Goal: Find specific fact: Find contact information

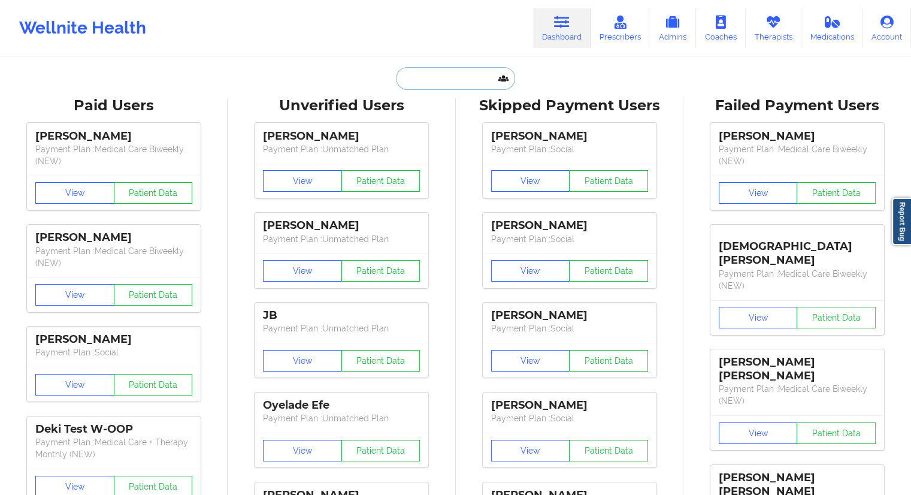
click at [448, 84] on input "text" at bounding box center [455, 78] width 119 height 23
paste input "[EMAIL_ADDRESS][DOMAIN_NAME]"
type input "[EMAIL_ADDRESS][DOMAIN_NAME]"
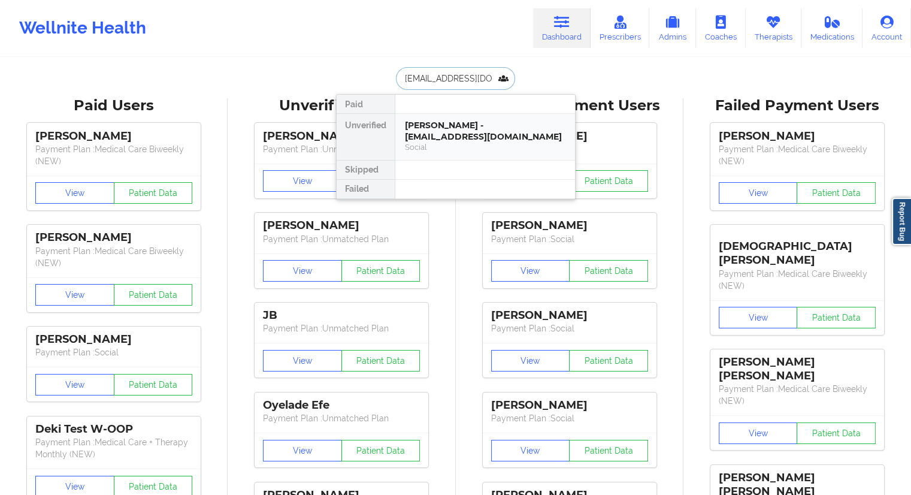
click at [443, 142] on div "Social" at bounding box center [485, 147] width 161 height 10
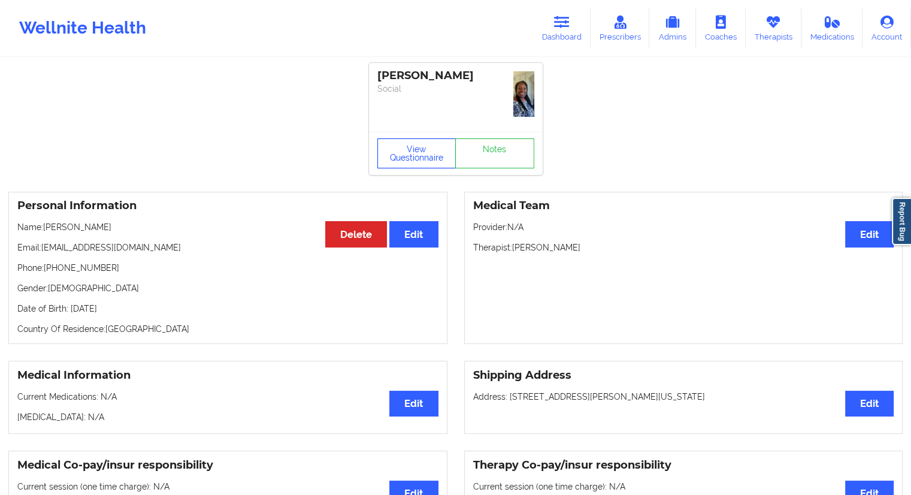
click at [390, 162] on button "View Questionnaire" at bounding box center [416, 153] width 79 height 30
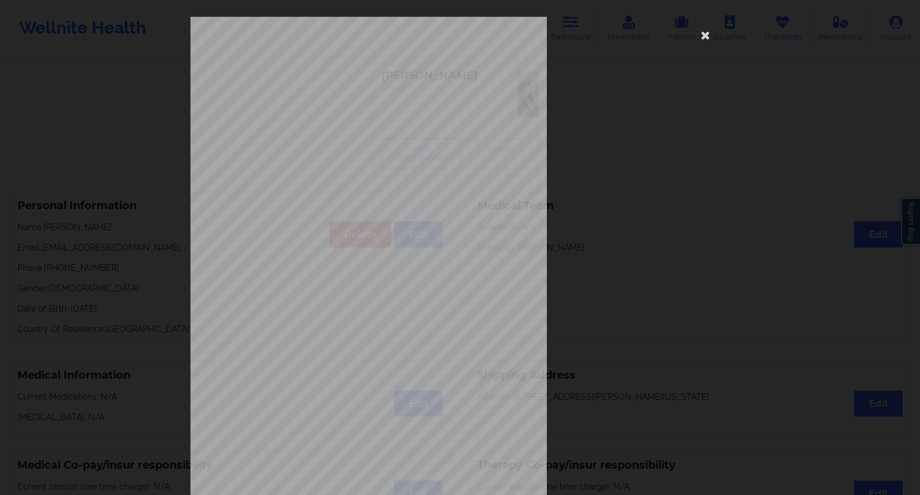
scroll to position [77, 0]
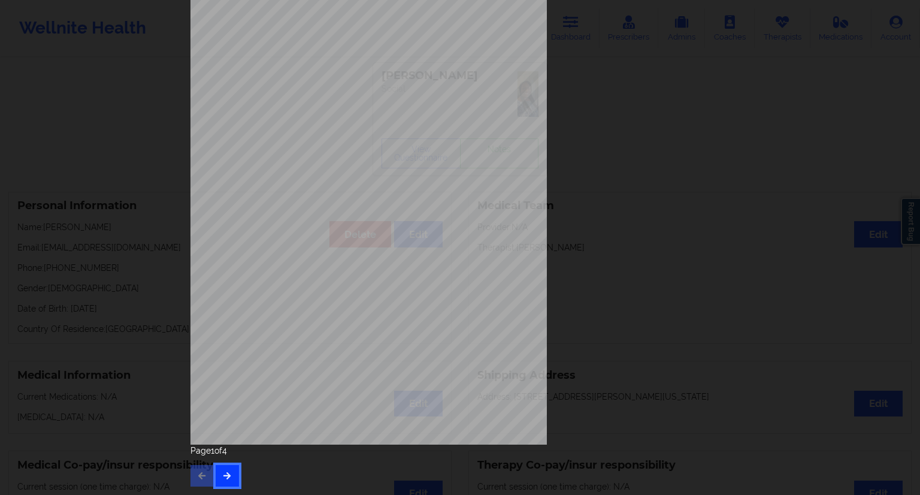
click at [229, 478] on icon "button" at bounding box center [227, 475] width 10 height 7
click at [232, 473] on button "button" at bounding box center [227, 476] width 23 height 22
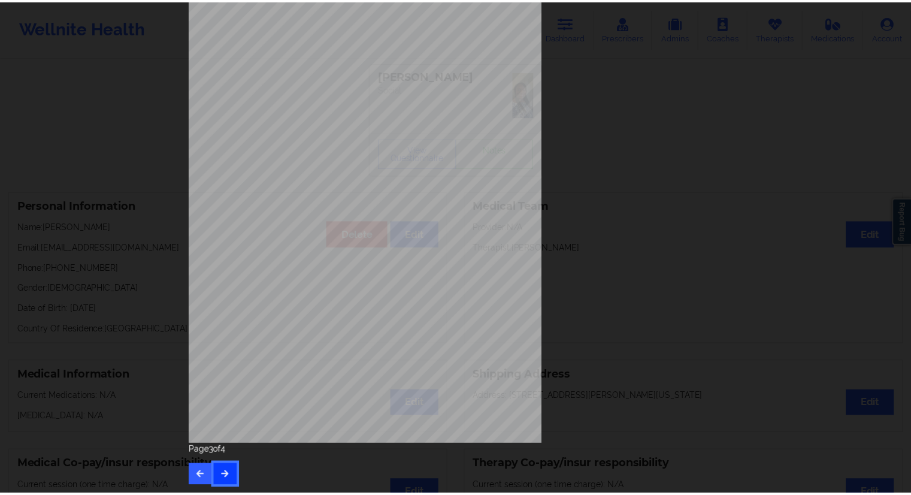
scroll to position [0, 0]
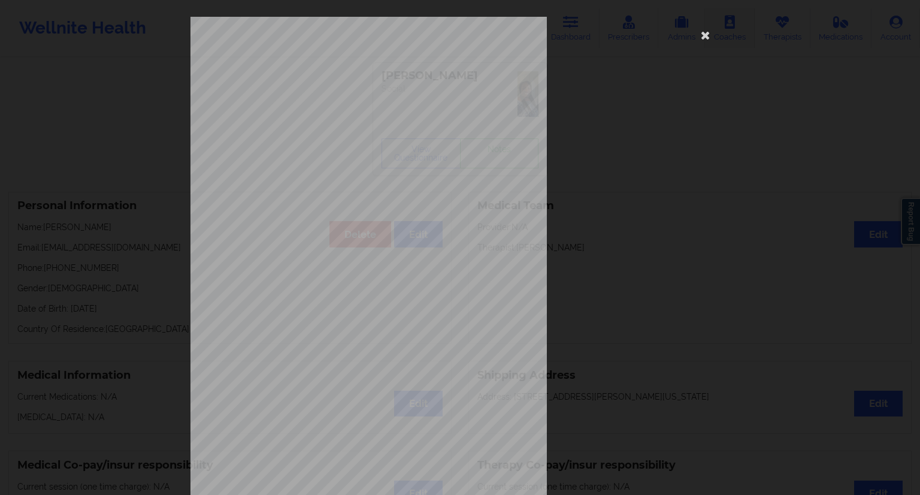
click at [705, 38] on icon at bounding box center [705, 34] width 19 height 19
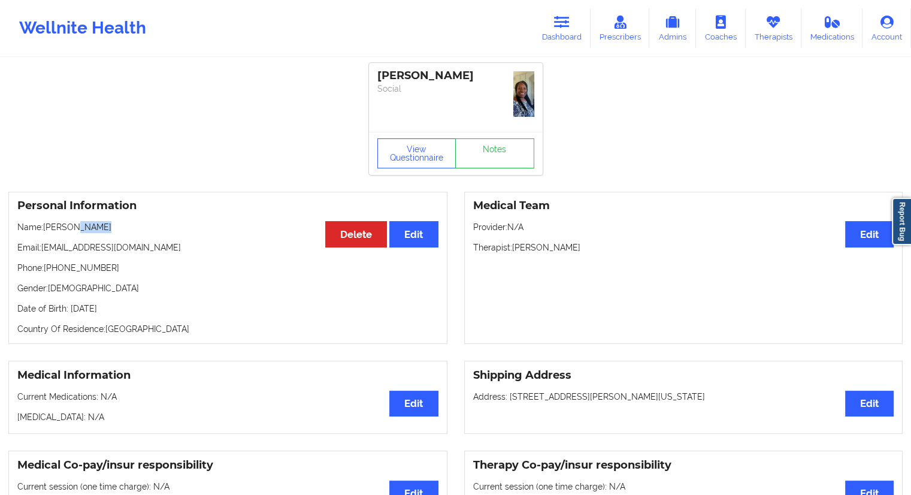
drag, startPoint x: 106, startPoint y: 223, endPoint x: 72, endPoint y: 225, distance: 34.2
click at [72, 225] on p "Name: [PERSON_NAME]" at bounding box center [227, 227] width 421 height 12
click at [100, 222] on p "Name: [PERSON_NAME]" at bounding box center [227, 227] width 421 height 12
drag, startPoint x: 105, startPoint y: 228, endPoint x: 71, endPoint y: 227, distance: 34.8
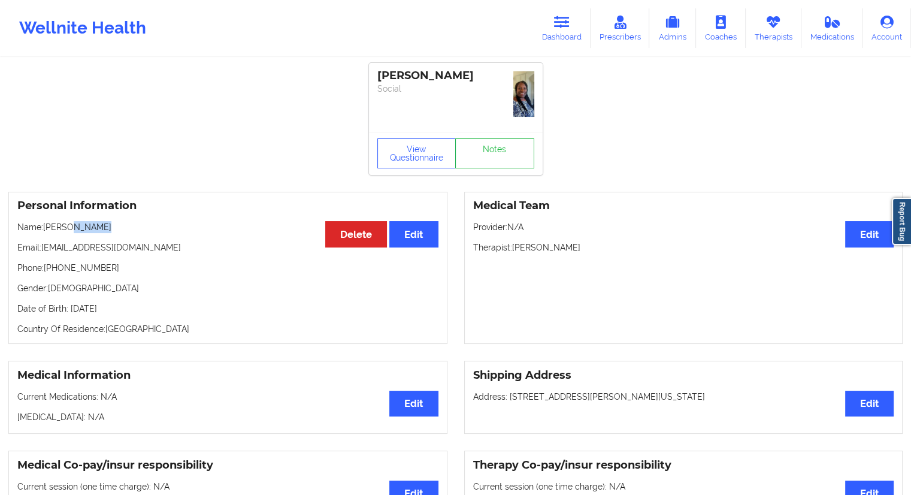
click at [71, 227] on p "Name: [PERSON_NAME]" at bounding box center [227, 227] width 421 height 12
copy p "Thornes"
drag, startPoint x: 120, startPoint y: 238, endPoint x: 43, endPoint y: 246, distance: 77.2
click at [43, 246] on div "Personal Information Edit Delete Name: [PERSON_NAME] Email: [EMAIL_ADDRESS][DOM…" at bounding box center [227, 268] width 439 height 153
copy p "[EMAIL_ADDRESS][DOMAIN_NAME]"
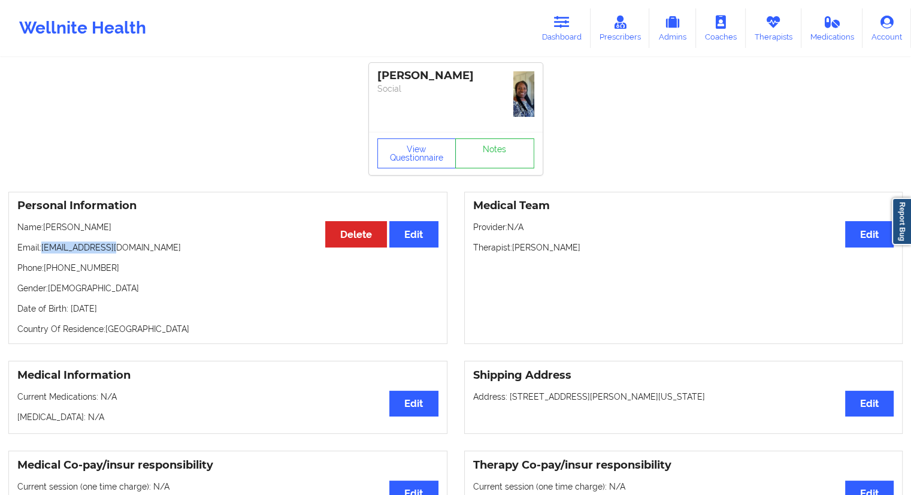
copy p "[EMAIL_ADDRESS][DOMAIN_NAME]"
click at [547, 40] on link "Dashboard" at bounding box center [562, 28] width 58 height 40
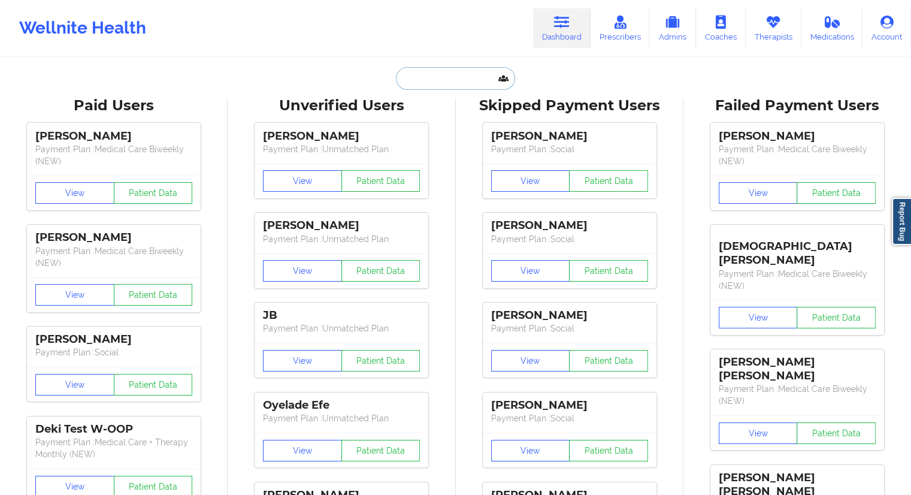
click at [419, 87] on input "text" at bounding box center [455, 78] width 119 height 23
paste input "Charity Porch"
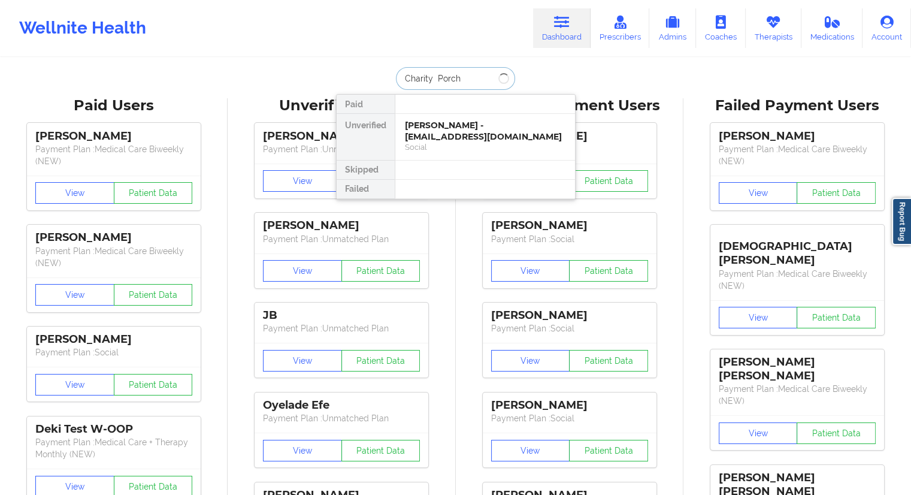
click at [434, 81] on input "Charity Porch" at bounding box center [455, 78] width 119 height 23
type input "Charity Porch"
click at [449, 140] on div "Charity Porch - [EMAIL_ADDRESS][DOMAIN_NAME]" at bounding box center [485, 131] width 161 height 22
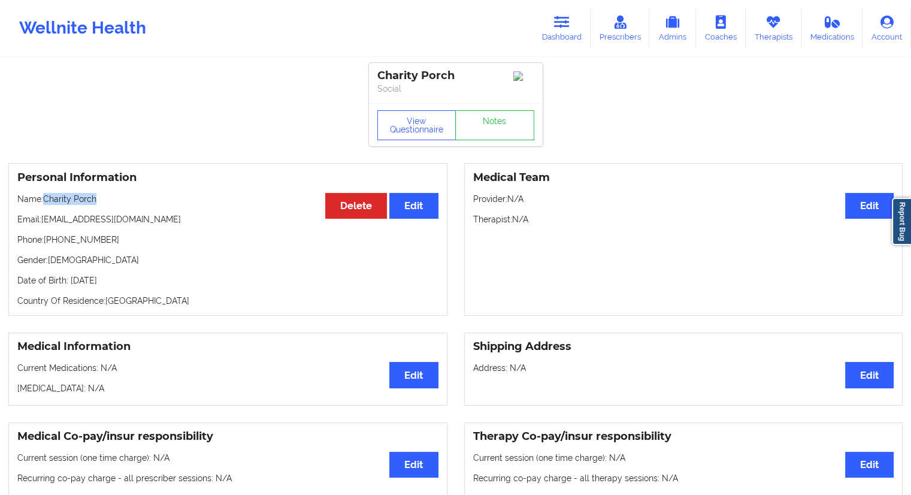
drag, startPoint x: 120, startPoint y: 204, endPoint x: 44, endPoint y: 189, distance: 77.7
click at [44, 189] on div "Personal Information Edit Delete Name: Charity Porch Email: [EMAIL_ADDRESS][DOM…" at bounding box center [227, 239] width 439 height 153
copy p "Charity Porch"
drag, startPoint x: 146, startPoint y: 223, endPoint x: 43, endPoint y: 219, distance: 103.2
click at [43, 219] on p "Email: [EMAIL_ADDRESS][DOMAIN_NAME]" at bounding box center [227, 219] width 421 height 12
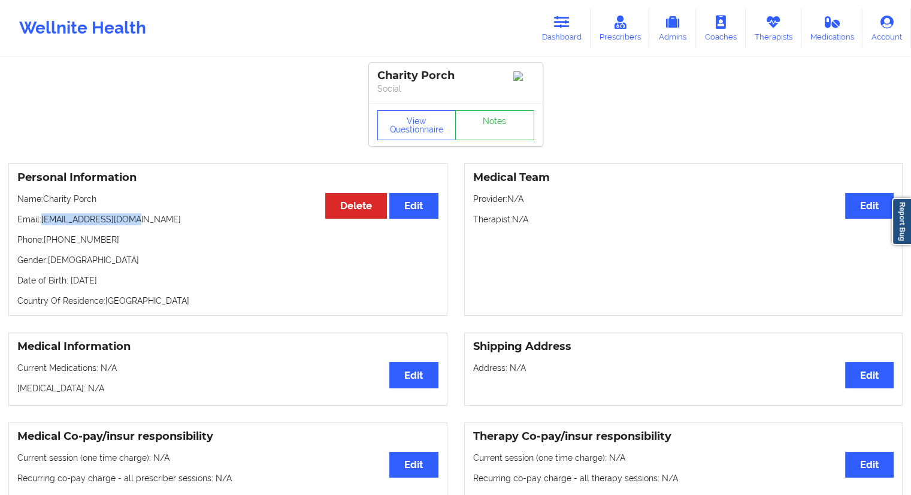
copy p "[EMAIL_ADDRESS][DOMAIN_NAME]"
click at [552, 32] on link "Dashboard" at bounding box center [562, 28] width 58 height 40
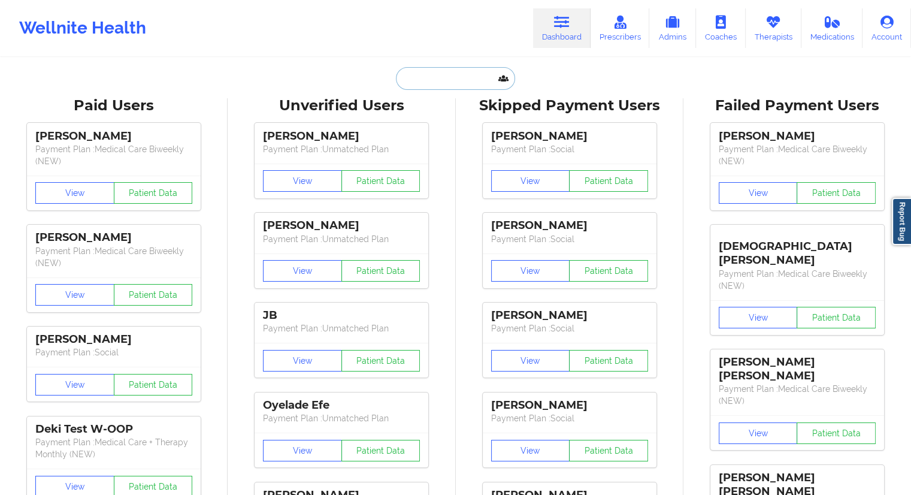
click at [425, 80] on input "text" at bounding box center [455, 78] width 119 height 23
paste input "[EMAIL_ADDRESS][DOMAIN_NAME]"
type input "[EMAIL_ADDRESS][DOMAIN_NAME]"
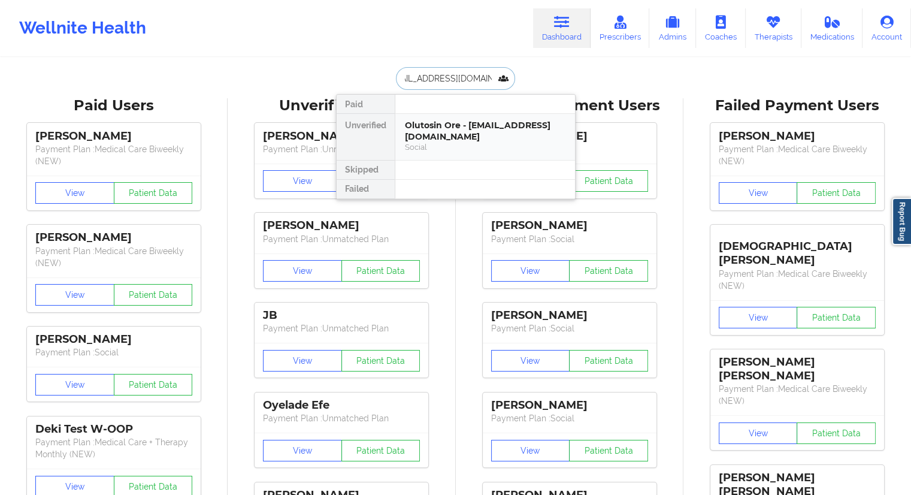
click at [427, 125] on div "Olutosin Ore - [EMAIL_ADDRESS][DOMAIN_NAME]" at bounding box center [485, 131] width 161 height 22
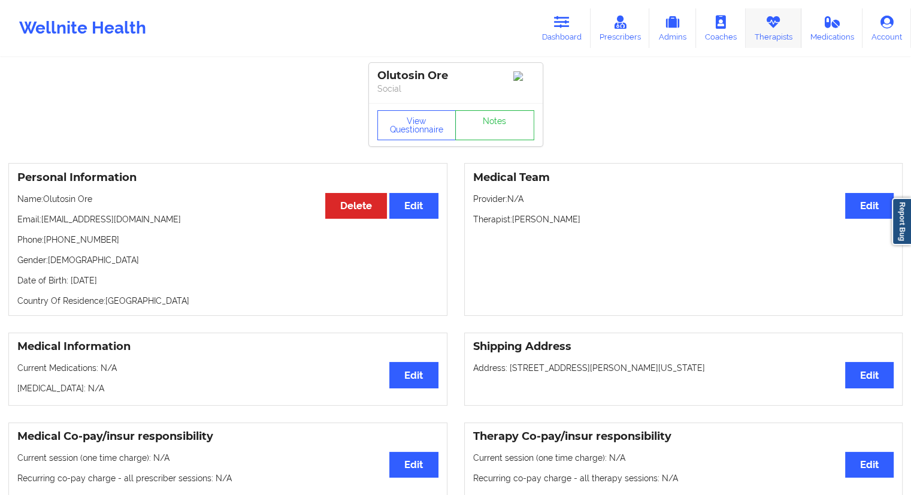
click at [769, 25] on icon at bounding box center [774, 22] width 16 height 13
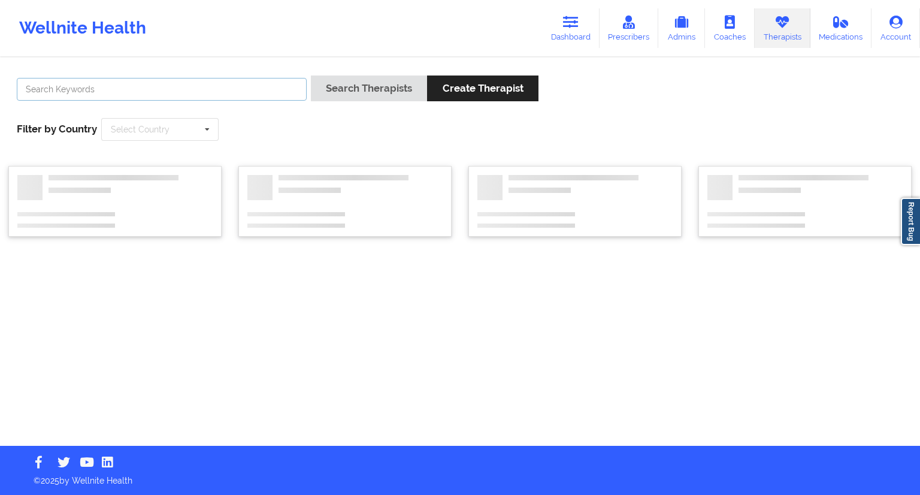
click at [220, 93] on input "text" at bounding box center [162, 89] width 290 height 23
paste input "[PERSON_NAME]"
type input "[PERSON_NAME]"
click at [361, 87] on button "Search Therapists" at bounding box center [369, 88] width 116 height 26
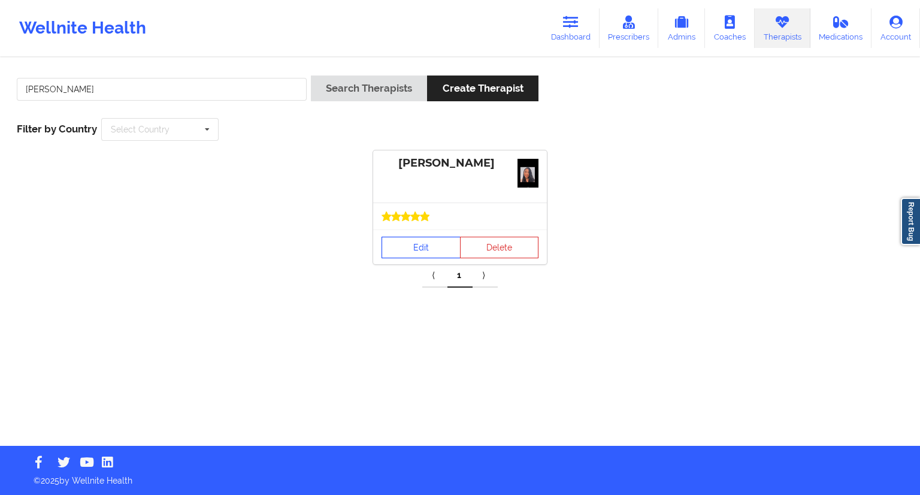
click at [416, 250] on link "Edit" at bounding box center [421, 248] width 79 height 22
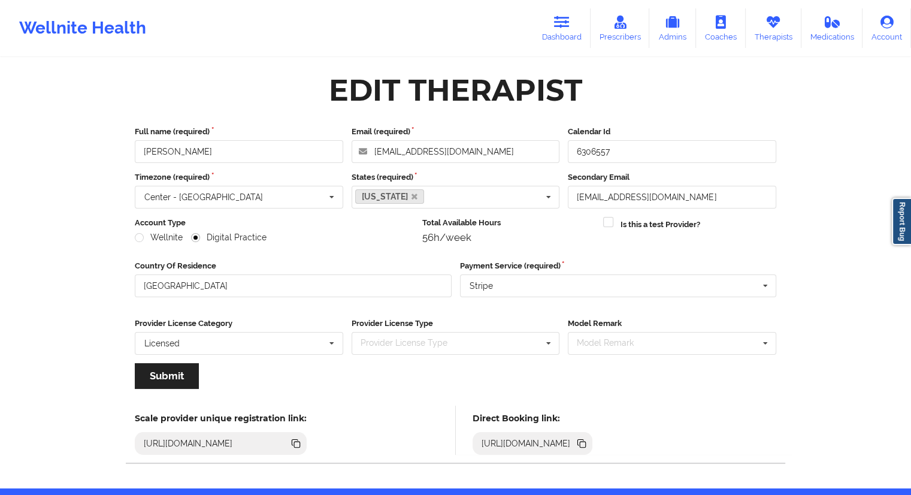
click at [586, 442] on icon at bounding box center [583, 445] width 6 height 6
click at [570, 22] on icon at bounding box center [562, 22] width 16 height 13
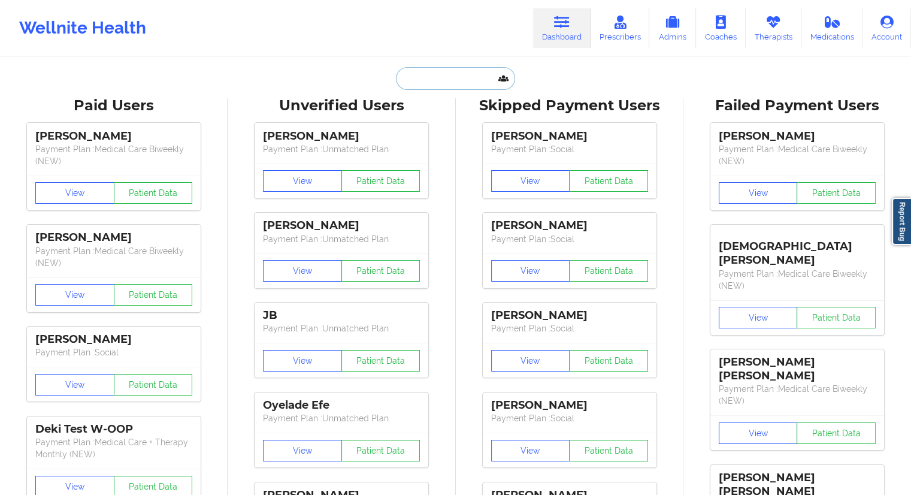
click at [436, 80] on input "text" at bounding box center [455, 78] width 119 height 23
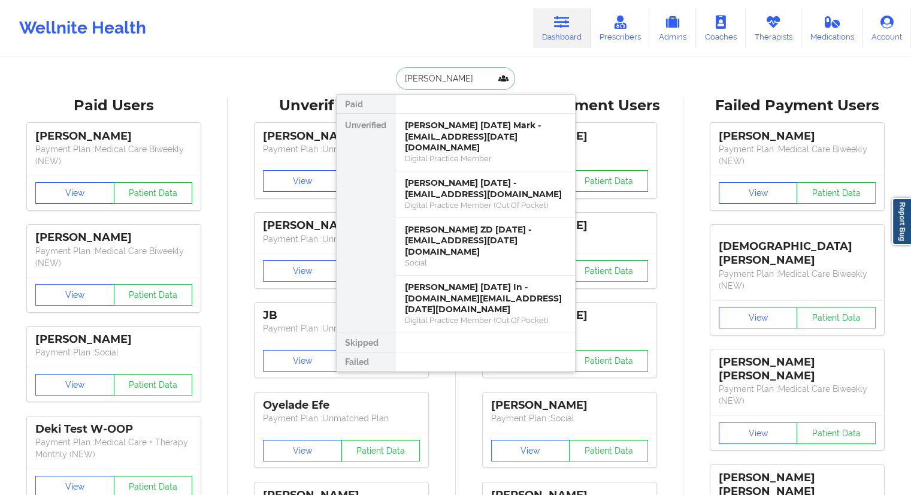
type input "[PERSON_NAME]"
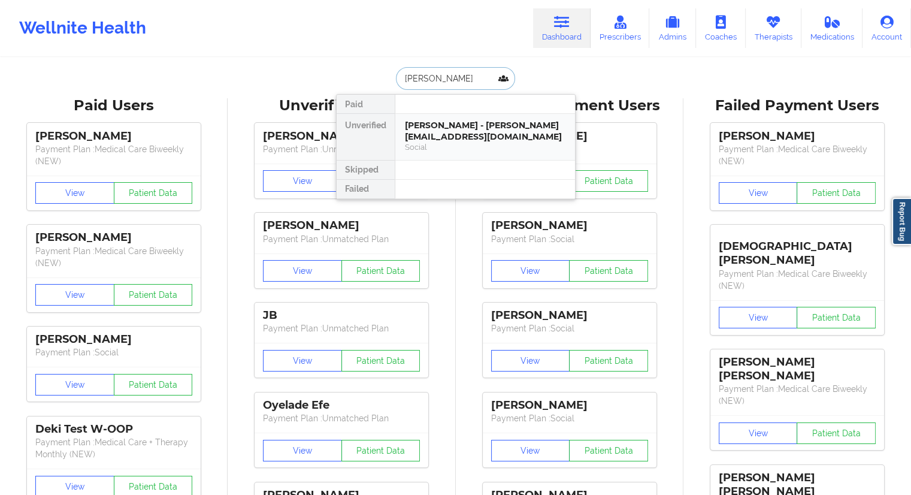
click at [427, 122] on div "[PERSON_NAME] - [PERSON_NAME][EMAIL_ADDRESS][DOMAIN_NAME]" at bounding box center [485, 131] width 161 height 22
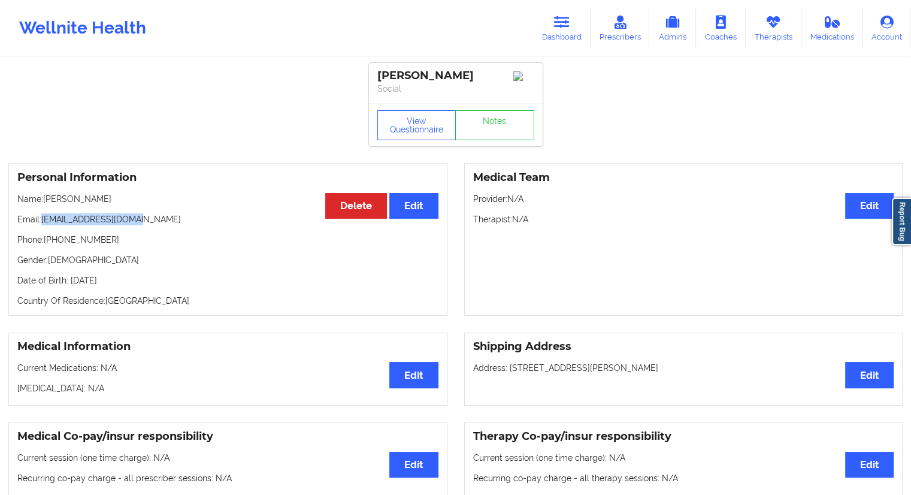
drag, startPoint x: 150, startPoint y: 221, endPoint x: 80, endPoint y: 255, distance: 78.2
click at [49, 221] on p "Email: [EMAIL_ADDRESS][DOMAIN_NAME]" at bounding box center [227, 219] width 421 height 12
copy p "[EMAIL_ADDRESS][DOMAIN_NAME]"
click at [131, 223] on p "Email: [EMAIL_ADDRESS][DOMAIN_NAME]" at bounding box center [227, 219] width 421 height 12
drag, startPoint x: 149, startPoint y: 223, endPoint x: 42, endPoint y: 218, distance: 106.8
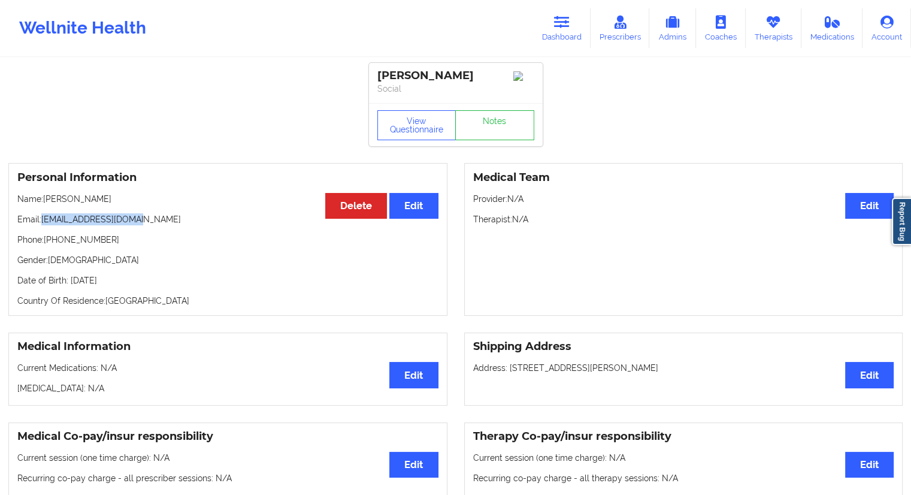
click at [42, 218] on p "Email: [EMAIL_ADDRESS][DOMAIN_NAME]" at bounding box center [227, 219] width 421 height 12
copy p "[EMAIL_ADDRESS][DOMAIN_NAME]"
drag, startPoint x: 108, startPoint y: 200, endPoint x: 43, endPoint y: 199, distance: 64.7
click at [43, 199] on p "Name: [PERSON_NAME]" at bounding box center [227, 199] width 421 height 12
copy p "[PERSON_NAME]"
